Goal: Transaction & Acquisition: Purchase product/service

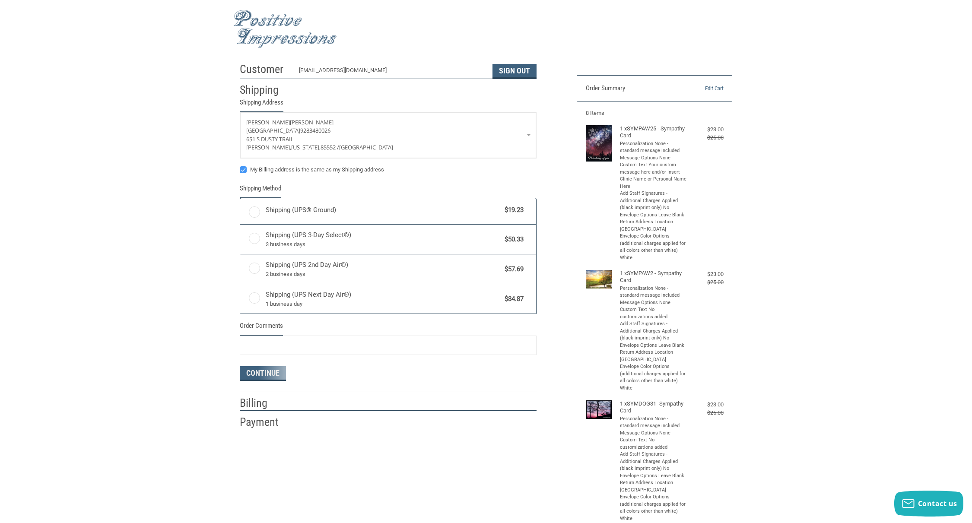
radio input "true"
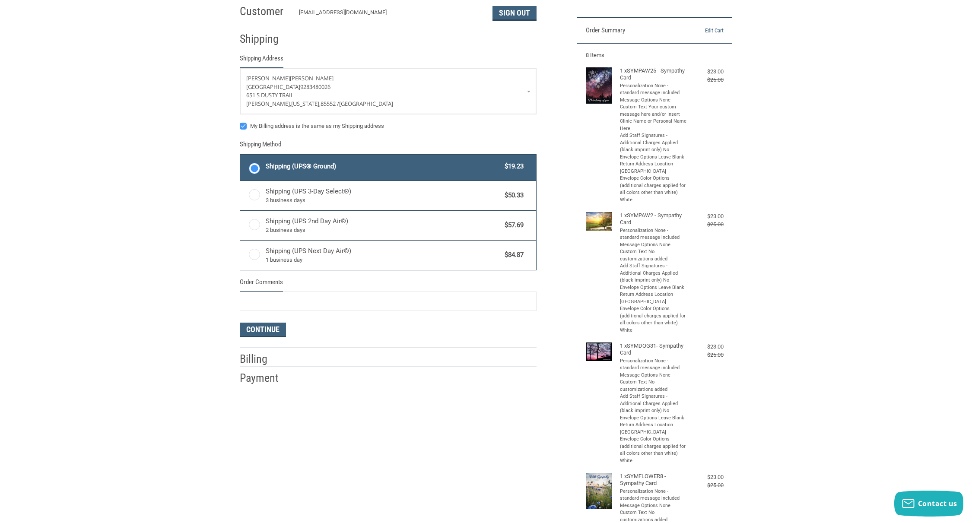
scroll to position [10, 0]
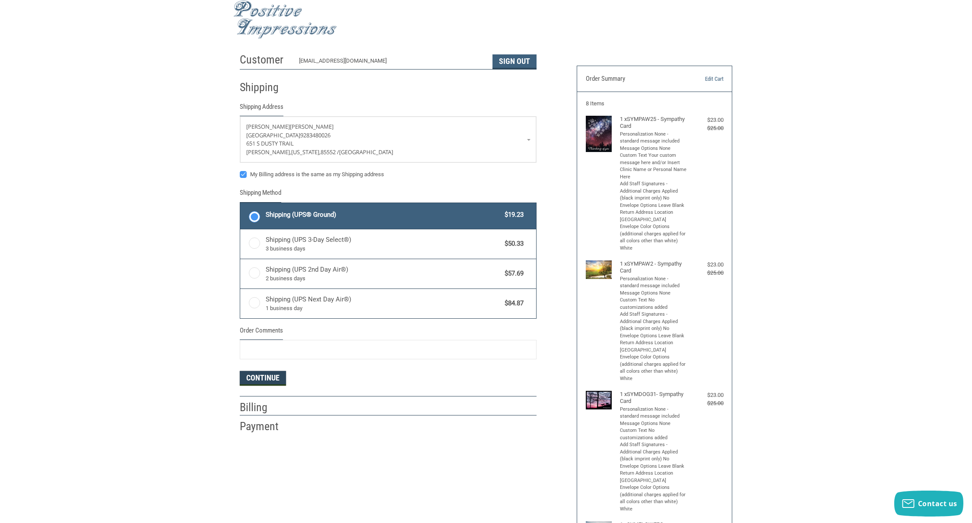
click at [248, 377] on button "Continue" at bounding box center [263, 378] width 46 height 15
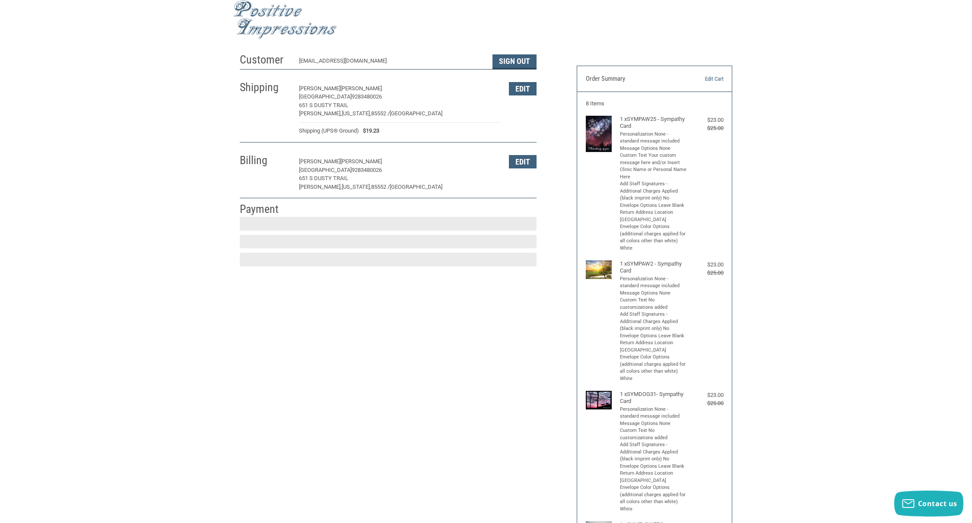
scroll to position [12, 0]
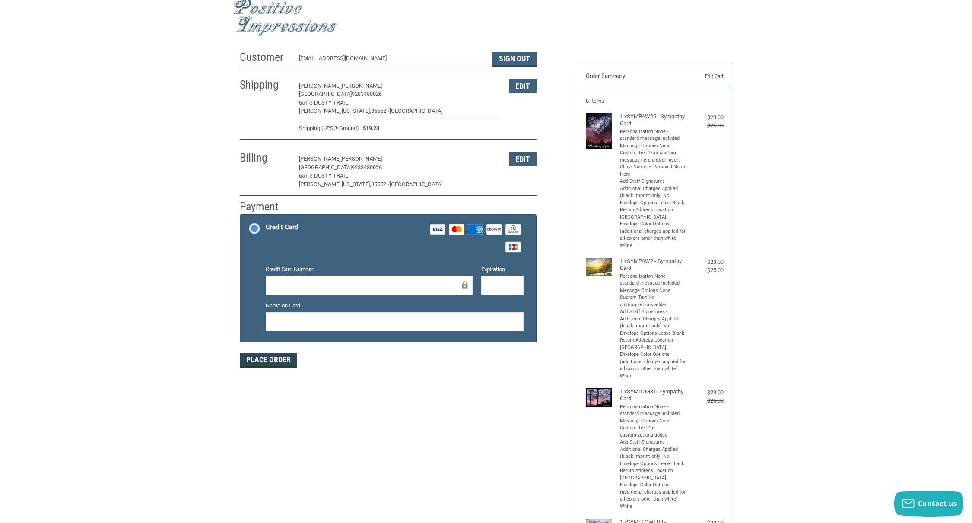
click at [263, 325] on div "Name on Card" at bounding box center [394, 317] width 267 height 31
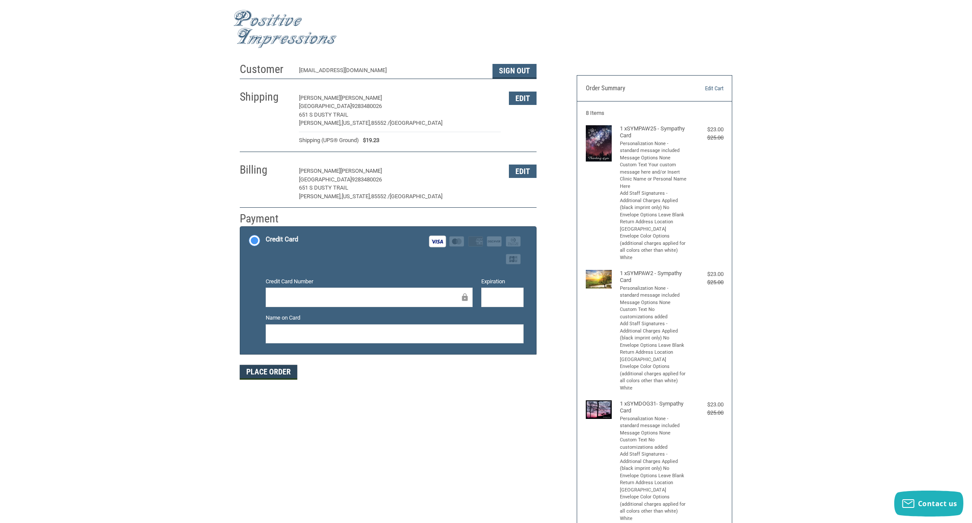
click at [267, 377] on button "Place Order" at bounding box center [268, 372] width 57 height 15
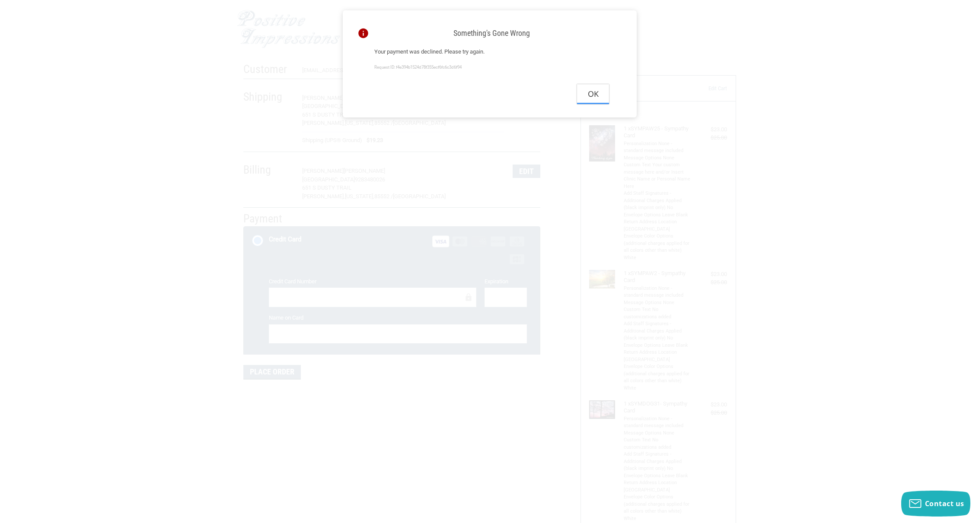
click at [589, 100] on button "Ok" at bounding box center [593, 93] width 32 height 19
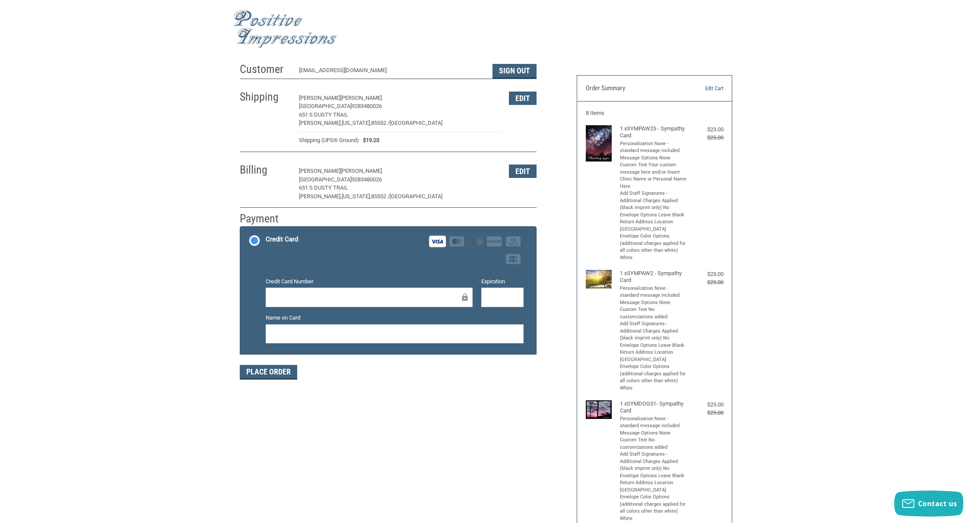
click at [517, 298] on iframe at bounding box center [502, 298] width 30 height 10
click at [272, 375] on button "Place Order" at bounding box center [268, 372] width 57 height 15
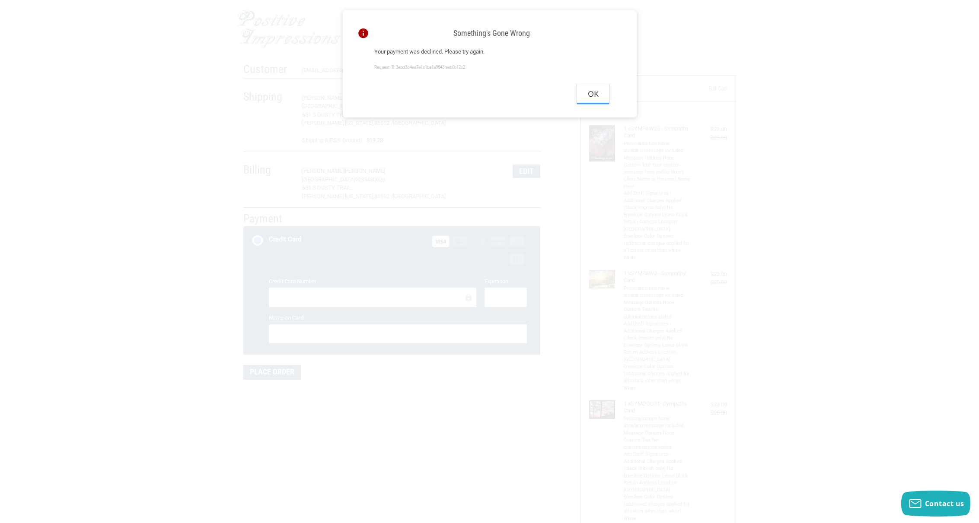
click at [582, 98] on button "Ok" at bounding box center [593, 93] width 32 height 19
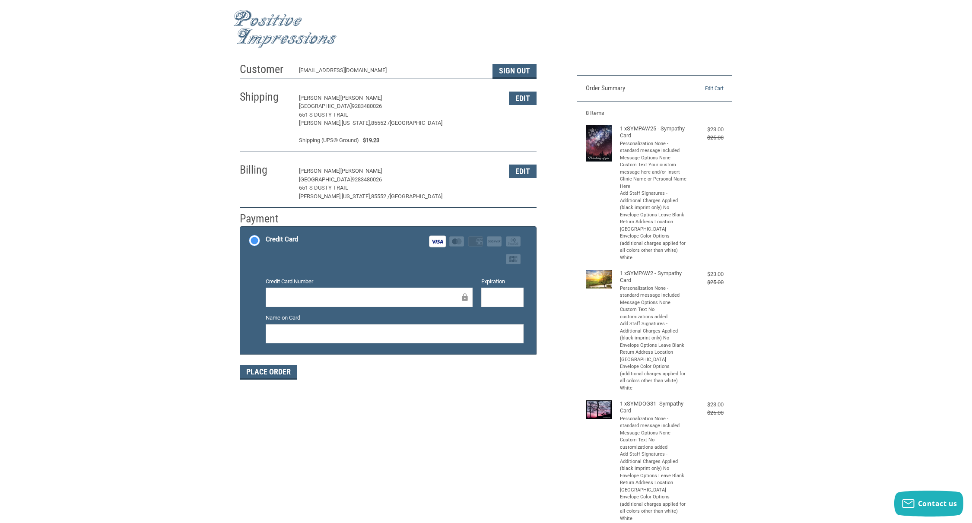
click at [412, 257] on div "Credit Card Visa Master Amex Discover Diners Club JCB" at bounding box center [395, 249] width 258 height 35
click at [241, 228] on input "Credit Card Visa Master Amex Discover Diners Club JCB" at bounding box center [240, 228] width 0 height 0
click at [519, 299] on div at bounding box center [502, 297] width 42 height 19
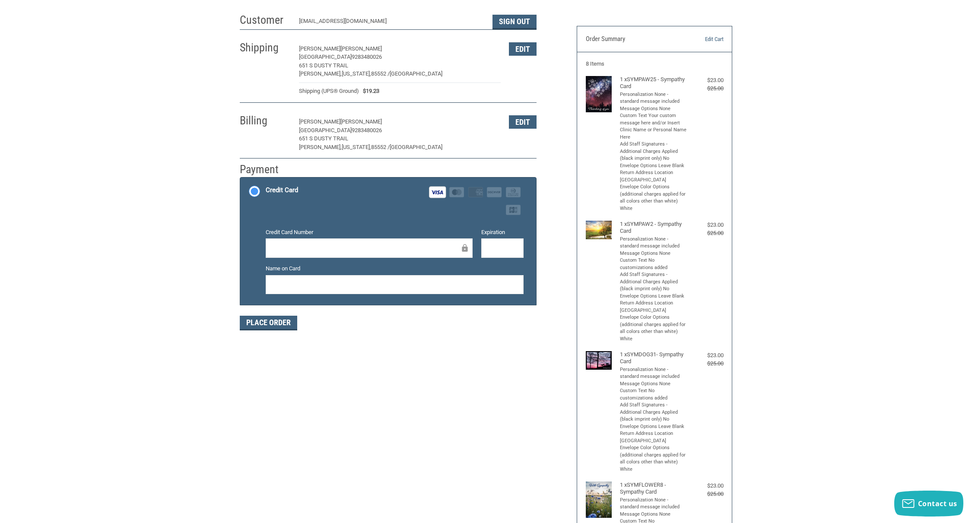
scroll to position [50, 0]
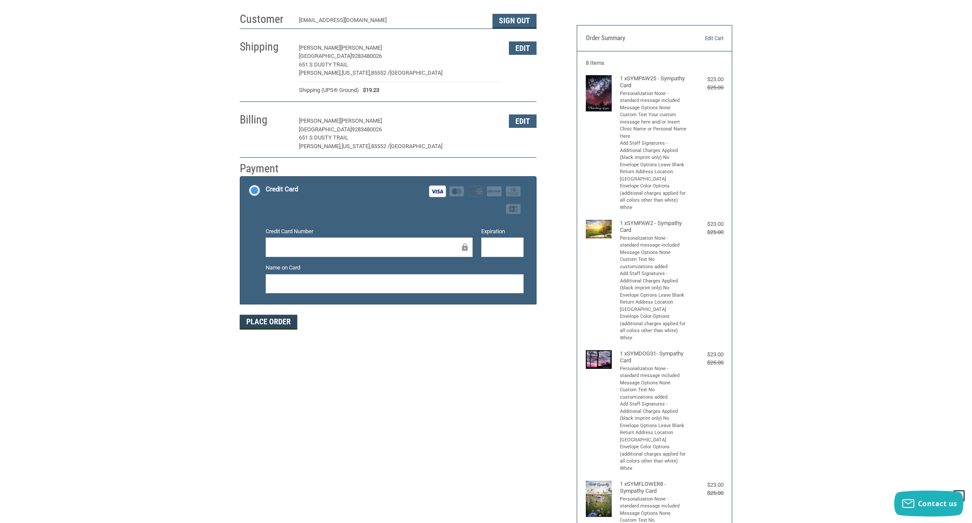
click at [284, 318] on button "Place Order" at bounding box center [268, 322] width 57 height 15
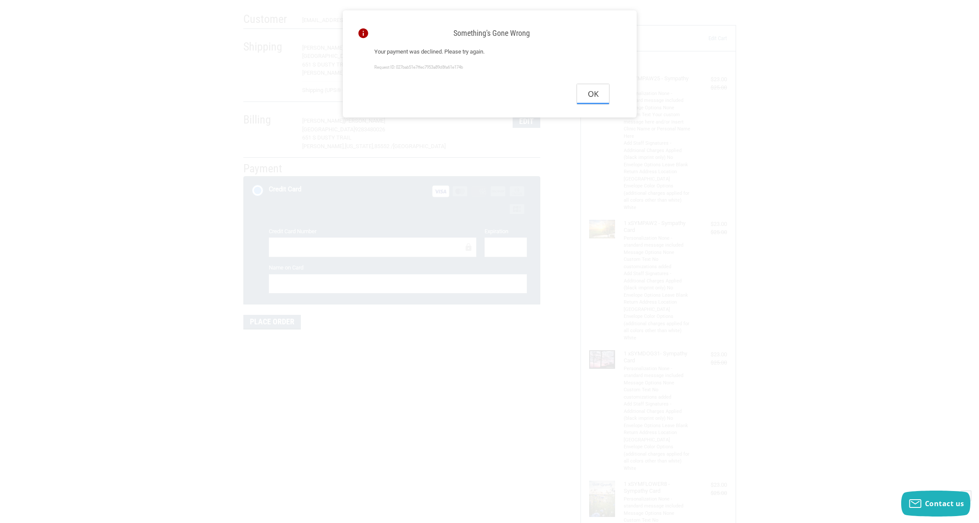
click at [586, 100] on button "Ok" at bounding box center [593, 93] width 32 height 19
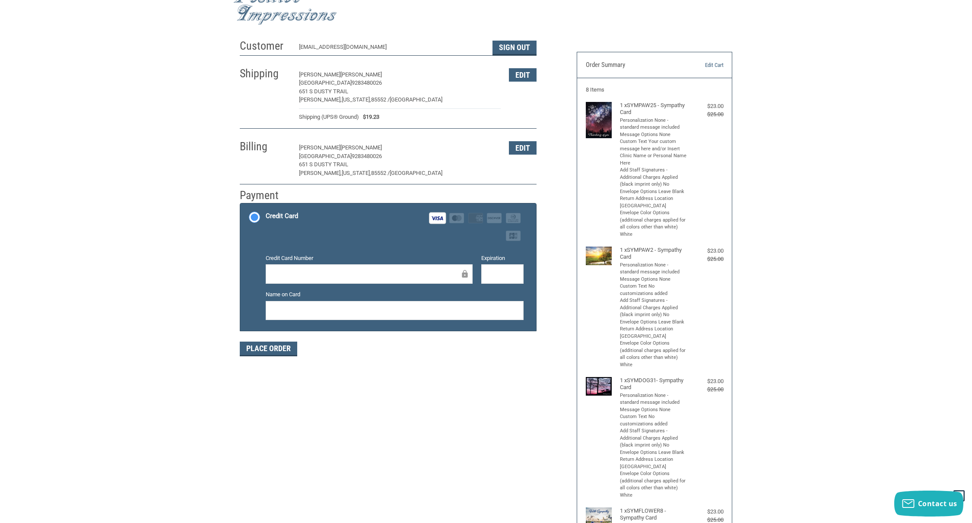
scroll to position [0, 0]
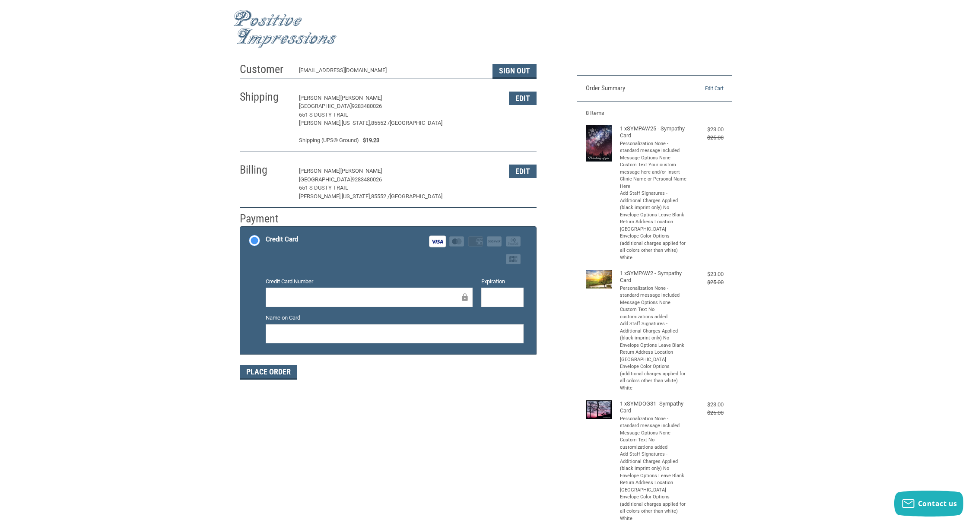
click at [258, 244] on label "Credit Card Visa Master Amex Discover Diners Club JCB" at bounding box center [388, 250] width 296 height 47
click at [241, 228] on input "Credit Card Visa Master Amex Discover Diners Club JCB" at bounding box center [240, 228] width 0 height 0
click at [258, 244] on label "Credit Card Visa Master Amex Discover Diners Club JCB" at bounding box center [388, 250] width 296 height 47
click at [241, 228] on input "Credit Card Visa Master Amex Discover Diners Club JCB" at bounding box center [240, 228] width 0 height 0
click at [258, 244] on label "Credit Card Visa Master Amex Discover Diners Club JCB" at bounding box center [388, 250] width 296 height 47
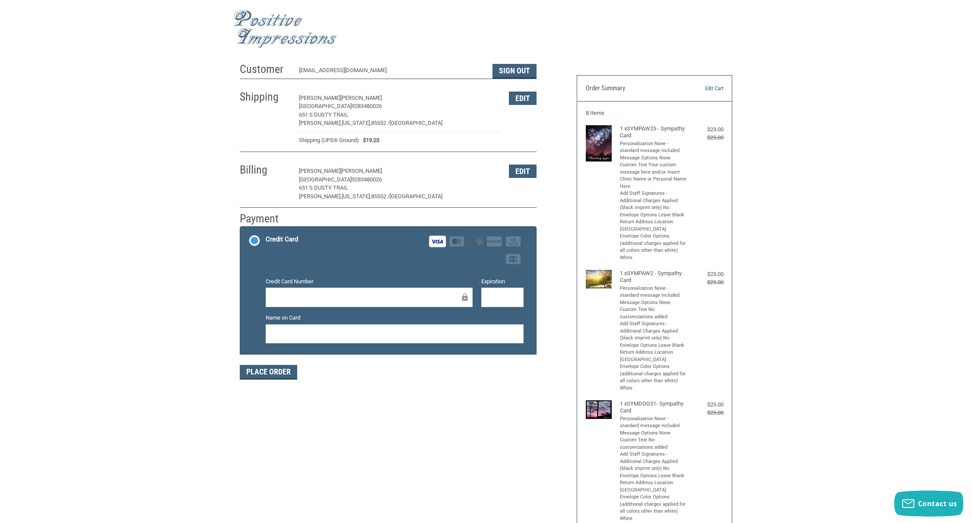
click at [241, 228] on input "Credit Card Visa Master Amex Discover Diners Club JCB" at bounding box center [240, 228] width 0 height 0
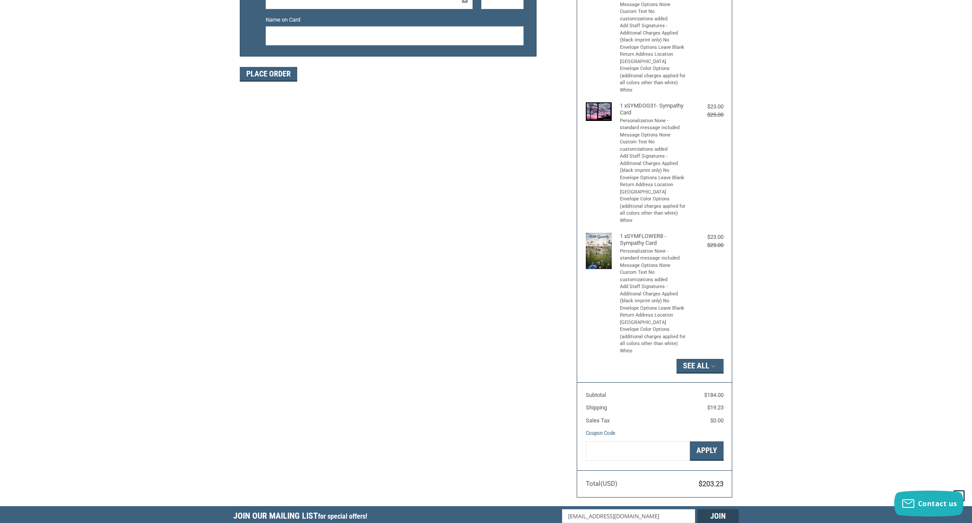
scroll to position [226, 0]
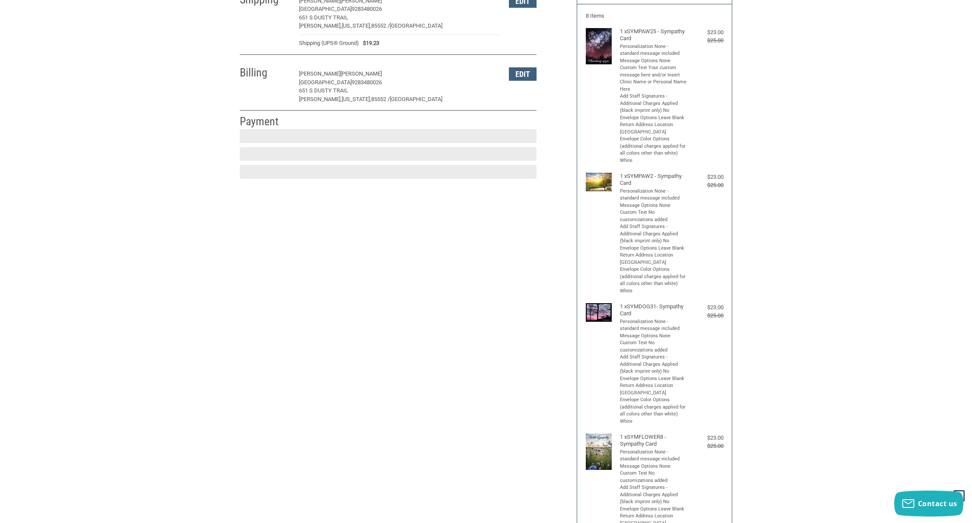
scroll to position [103, 0]
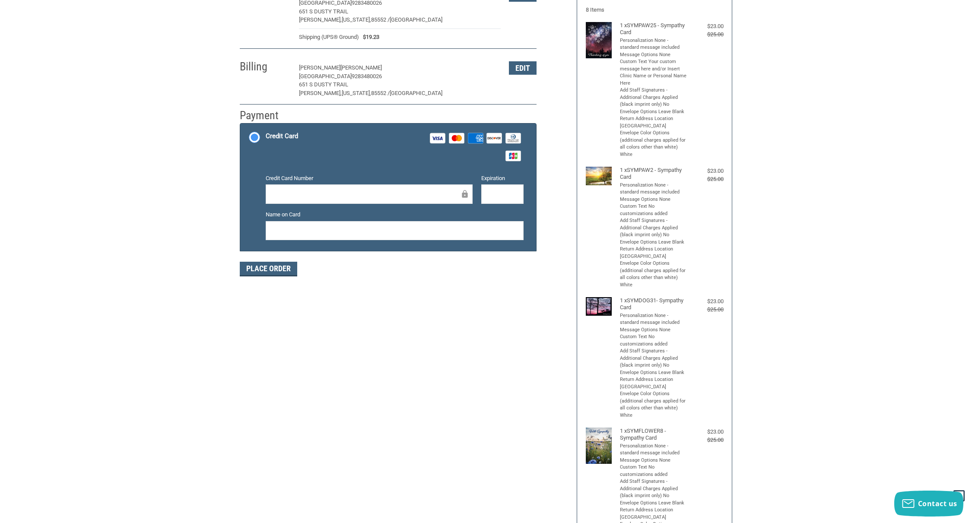
click at [401, 202] on div at bounding box center [369, 194] width 207 height 19
click at [394, 221] on div at bounding box center [395, 230] width 258 height 19
click at [276, 270] on button "Place Order" at bounding box center [268, 269] width 57 height 15
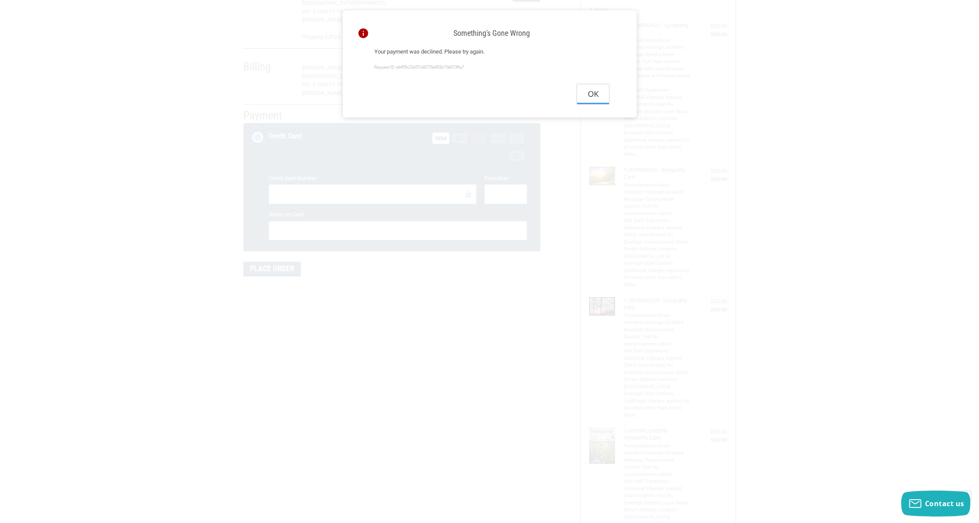
click at [600, 101] on button "Ok" at bounding box center [593, 93] width 32 height 19
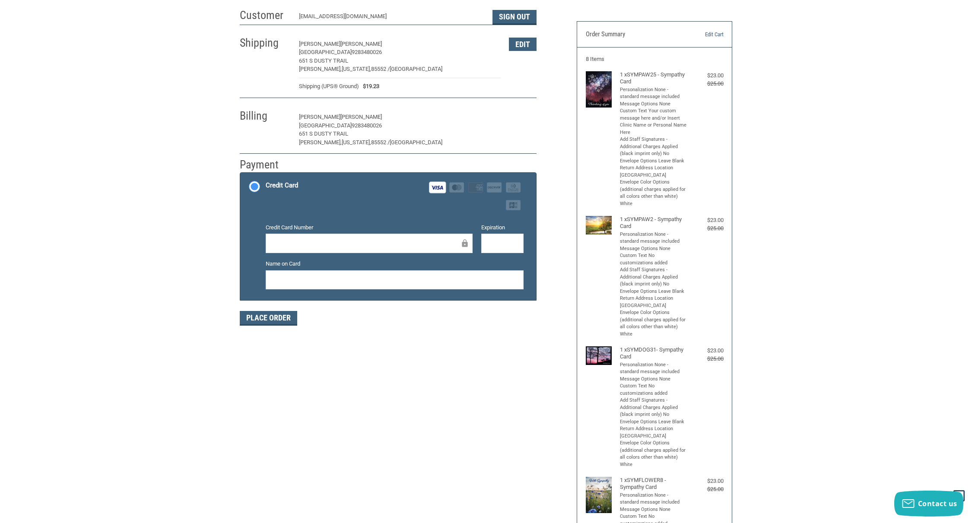
scroll to position [0, 0]
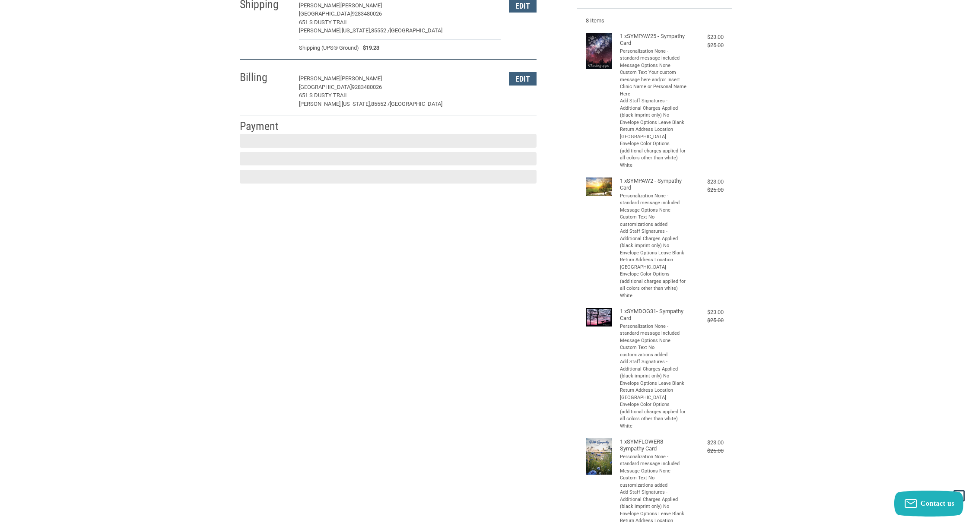
scroll to position [103, 0]
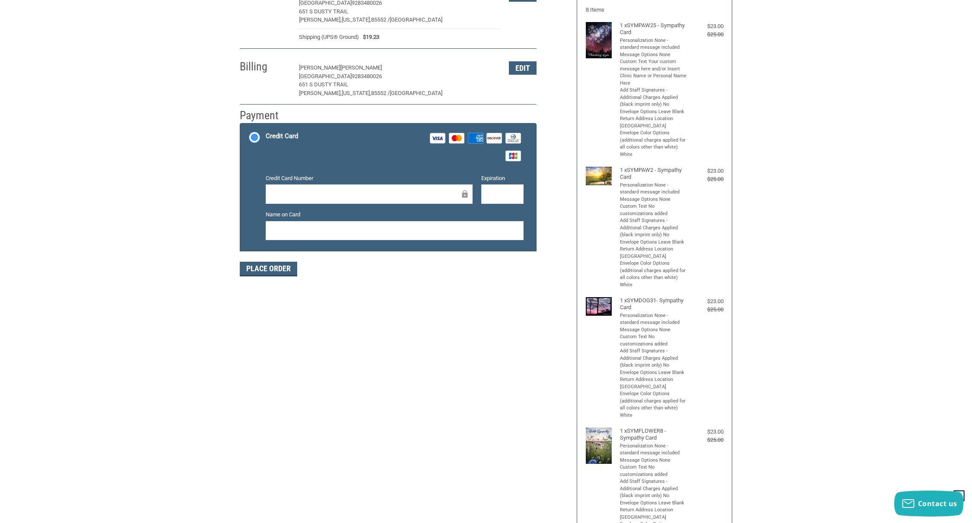
click at [177, 133] on div "Customer [EMAIL_ADDRESS][DOMAIN_NAME] Sign Out Shipping [PERSON_NAME][GEOGRAPHI…" at bounding box center [486, 328] width 972 height 746
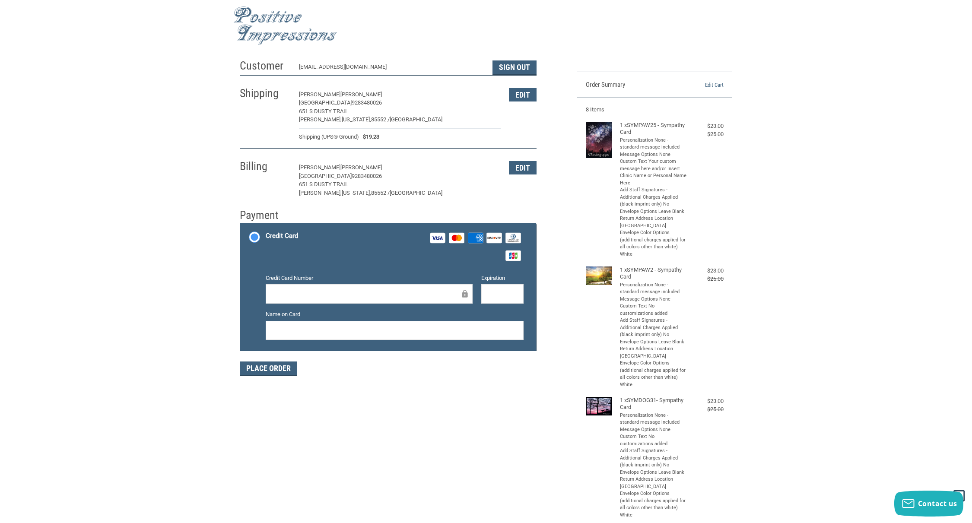
scroll to position [0, 0]
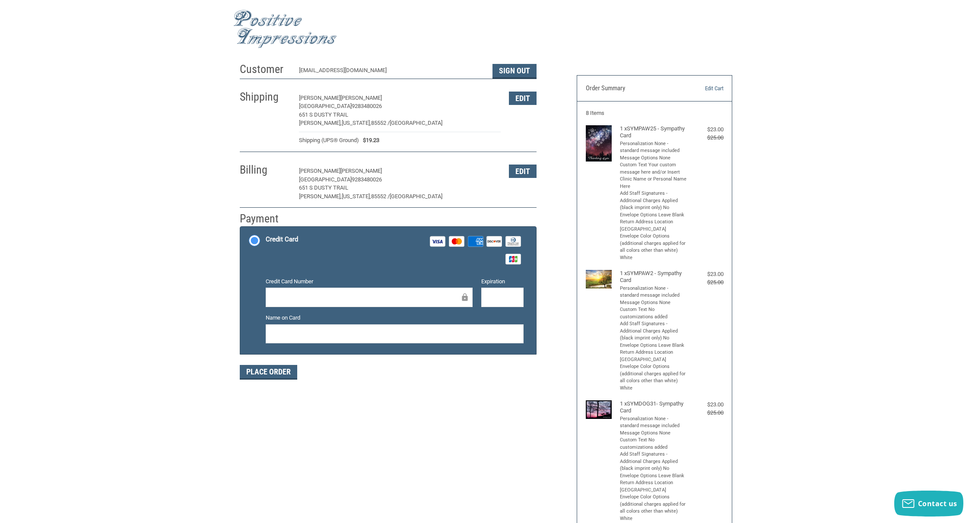
click at [174, 134] on div "Customer [EMAIL_ADDRESS][DOMAIN_NAME] Sign Out Shipping [PERSON_NAME][GEOGRAPHI…" at bounding box center [486, 431] width 972 height 746
